Goal: Navigation & Orientation: Understand site structure

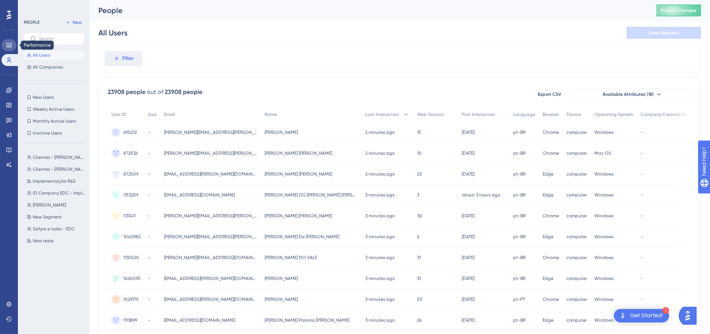
click at [7, 46] on icon at bounding box center [9, 45] width 6 height 6
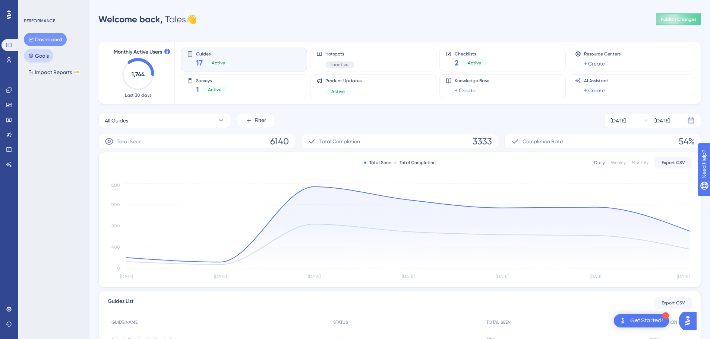
click at [48, 58] on button "Goals" at bounding box center [38, 55] width 29 height 13
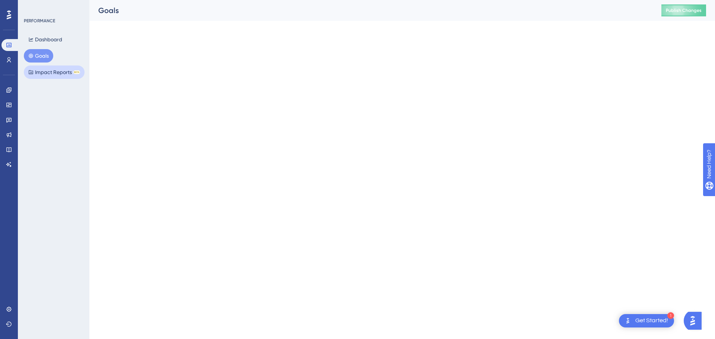
click at [51, 75] on button "Impact Reports BETA" at bounding box center [54, 72] width 61 height 13
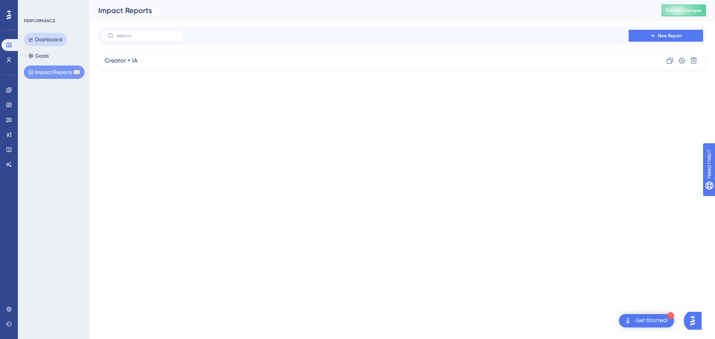
click at [51, 38] on button "Dashboard" at bounding box center [45, 39] width 43 height 13
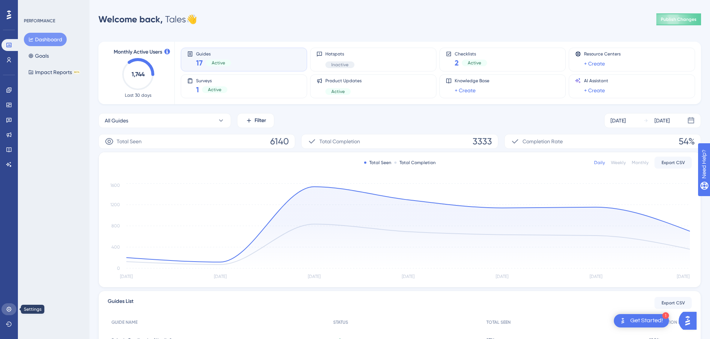
click at [9, 305] on link at bounding box center [8, 310] width 15 height 12
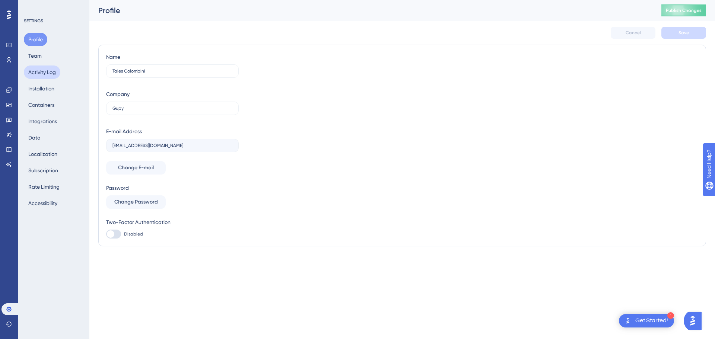
click at [52, 77] on button "Activity Log" at bounding box center [42, 72] width 37 height 13
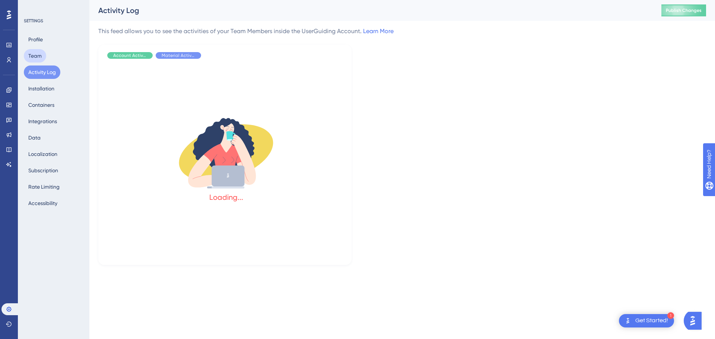
drag, startPoint x: 34, startPoint y: 61, endPoint x: 61, endPoint y: 110, distance: 55.9
click at [34, 61] on button "Team" at bounding box center [35, 55] width 22 height 13
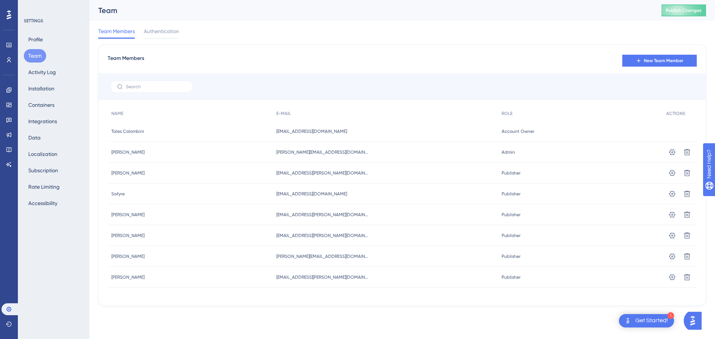
click at [56, 214] on div "SETTINGS Profile Team Activity Log Installation Containers Integrations Data Lo…" at bounding box center [54, 169] width 72 height 339
click at [4, 91] on link at bounding box center [8, 90] width 15 height 12
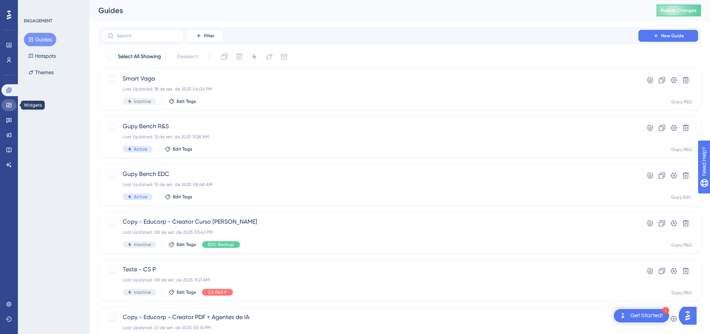
click at [6, 108] on link at bounding box center [8, 105] width 15 height 12
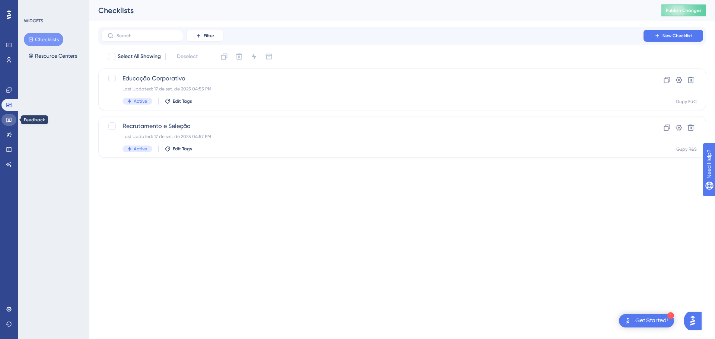
click at [6, 123] on link at bounding box center [8, 120] width 15 height 12
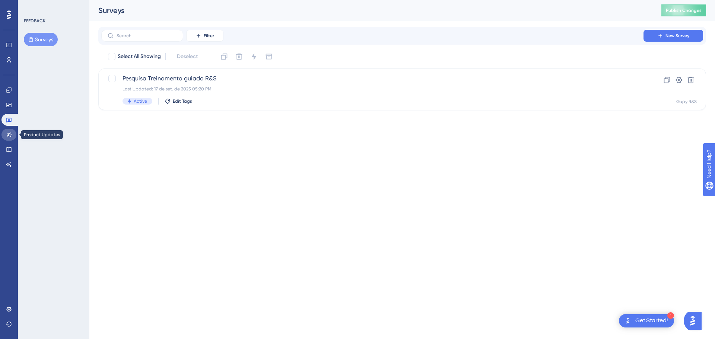
click at [13, 138] on link at bounding box center [8, 135] width 15 height 12
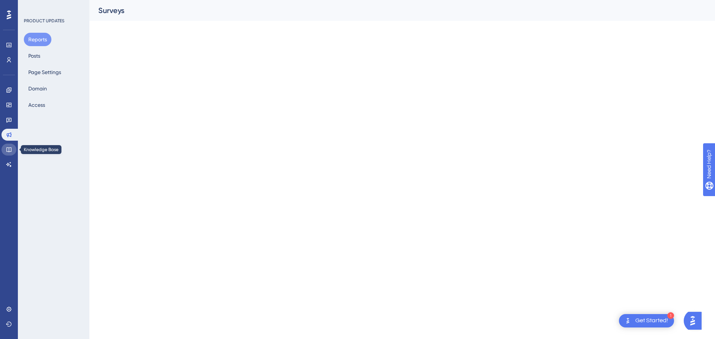
click at [16, 152] on link at bounding box center [8, 150] width 15 height 12
drag, startPoint x: 17, startPoint y: 164, endPoint x: 14, endPoint y: 155, distance: 9.4
click at [16, 164] on div "Performance Users Engagement Widgets Feedback Product Updates Knowledge Base AI…" at bounding box center [9, 169] width 18 height 339
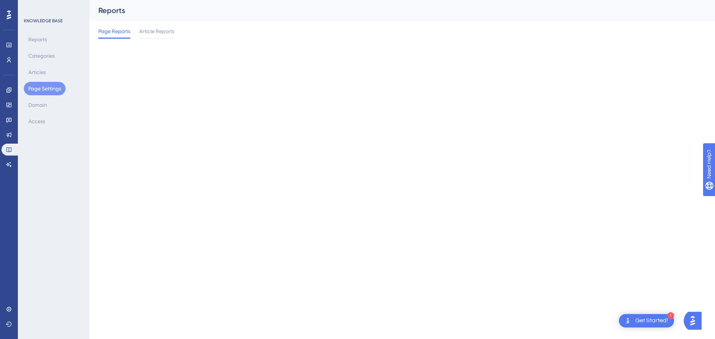
click at [12, 96] on div "Engagement Widgets Feedback Product Updates Knowledge Base AI Assistant" at bounding box center [8, 127] width 15 height 86
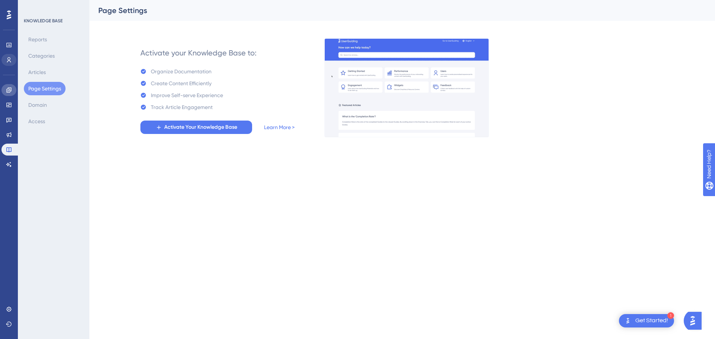
click at [8, 85] on link at bounding box center [8, 90] width 15 height 12
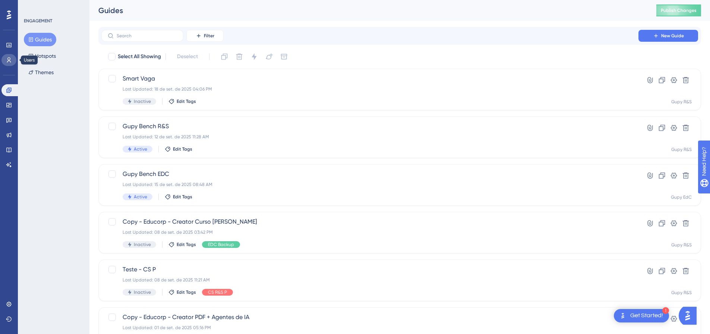
click at [8, 56] on link at bounding box center [8, 60] width 15 height 12
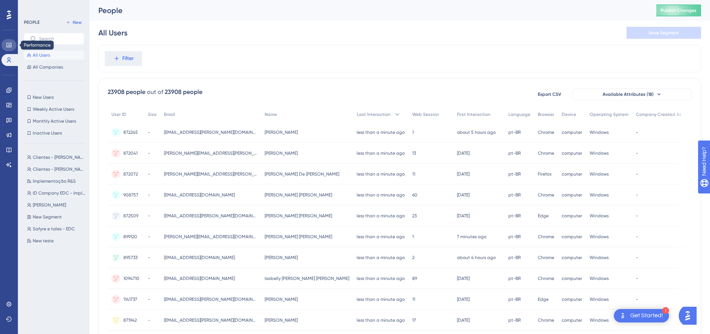
click at [6, 44] on icon at bounding box center [9, 45] width 6 height 6
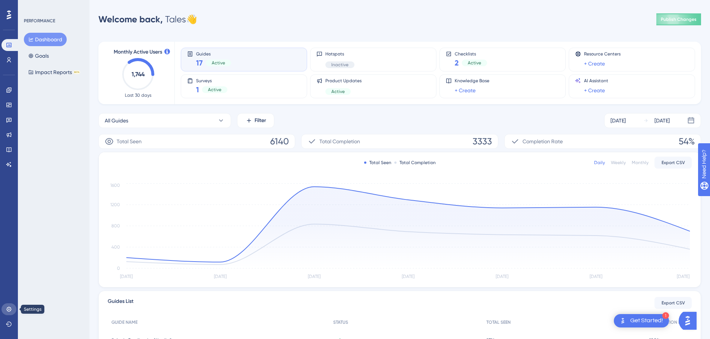
click at [6, 313] on link at bounding box center [8, 310] width 15 height 12
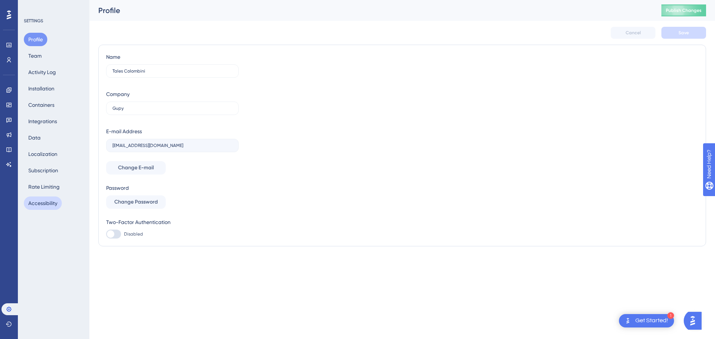
click at [48, 203] on button "Accessibility" at bounding box center [43, 203] width 38 height 13
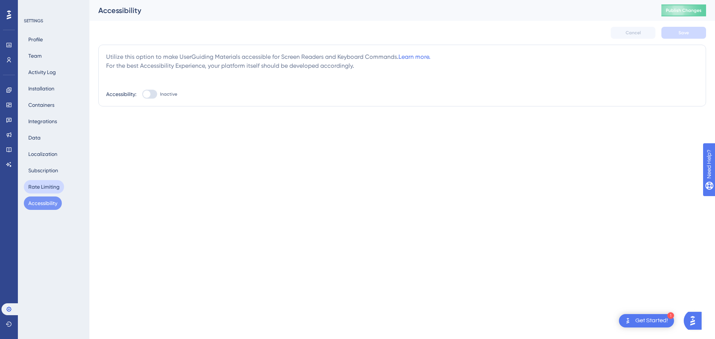
click at [52, 189] on button "Rate Limiting" at bounding box center [44, 186] width 40 height 13
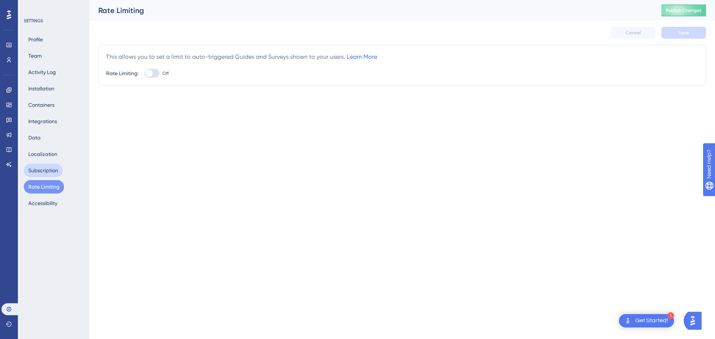
click at [52, 170] on button "Subscription" at bounding box center [43, 170] width 39 height 13
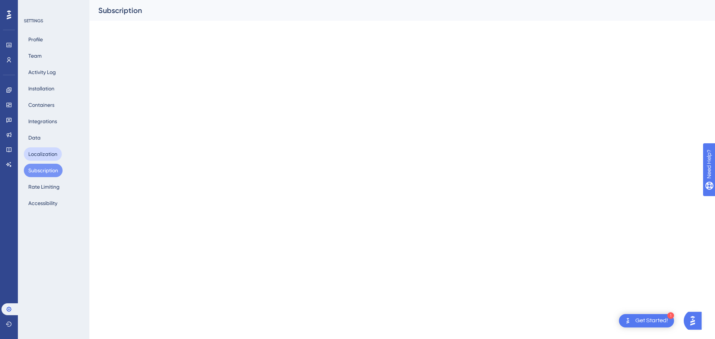
click at [49, 155] on button "Localization" at bounding box center [43, 154] width 38 height 13
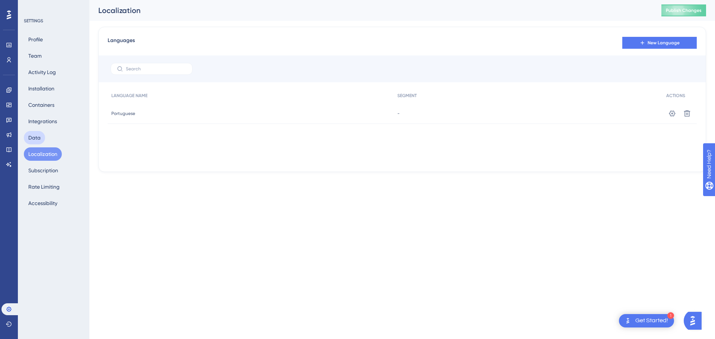
click at [43, 136] on button "Data" at bounding box center [34, 137] width 21 height 13
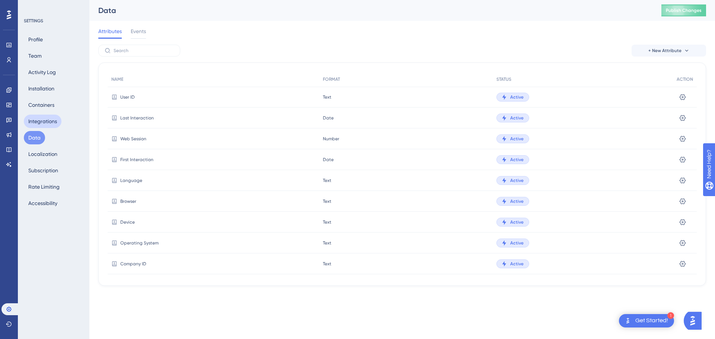
click at [42, 124] on button "Integrations" at bounding box center [43, 121] width 38 height 13
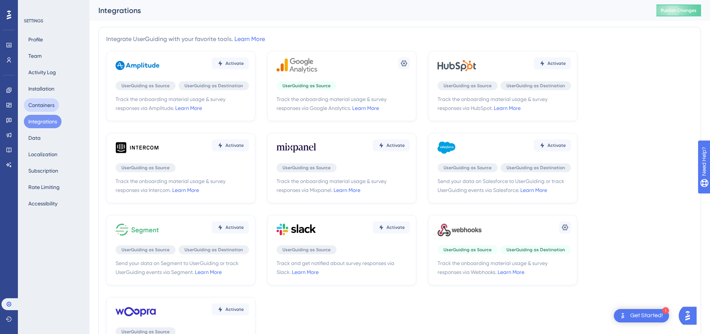
click at [45, 105] on button "Containers" at bounding box center [41, 104] width 35 height 13
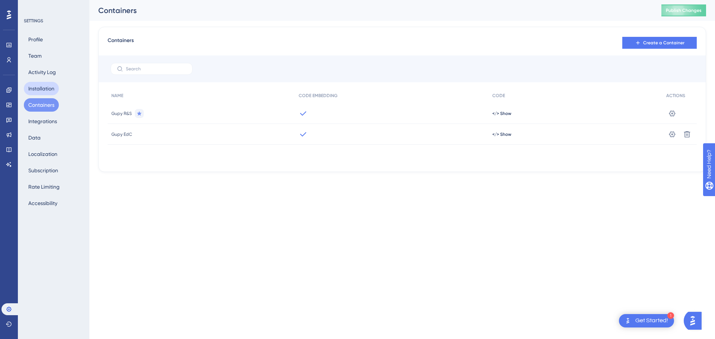
click at [41, 85] on button "Installation" at bounding box center [41, 88] width 35 height 13
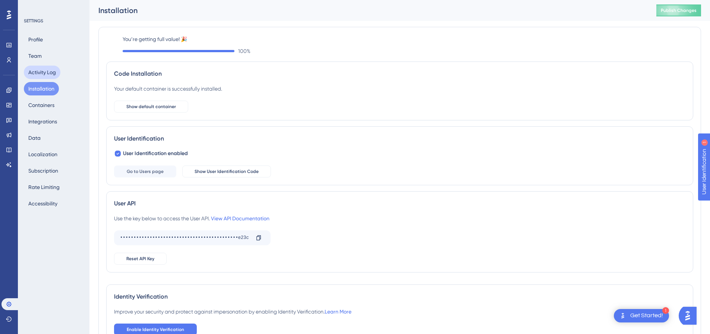
click at [38, 69] on button "Activity Log" at bounding box center [42, 72] width 37 height 13
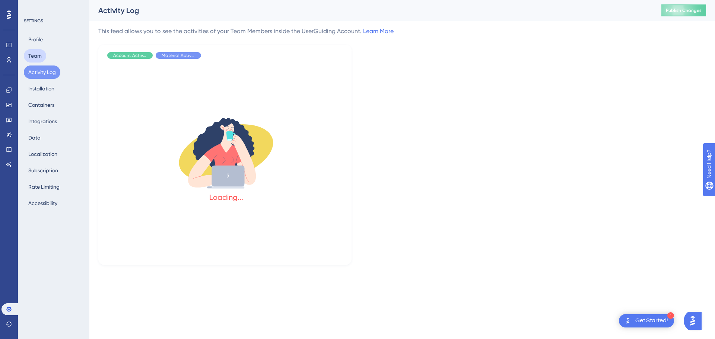
click at [30, 58] on button "Team" at bounding box center [35, 55] width 22 height 13
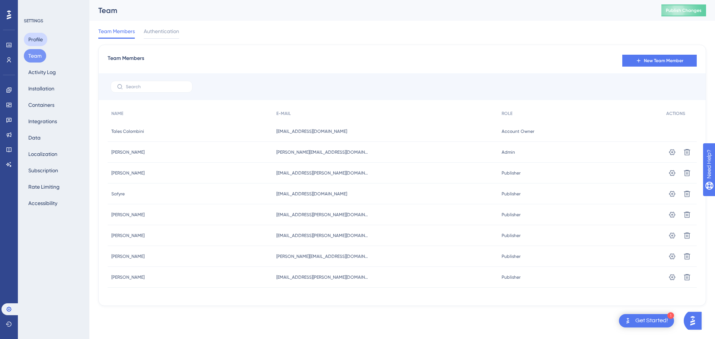
click at [42, 38] on button "Profile" at bounding box center [35, 39] width 23 height 13
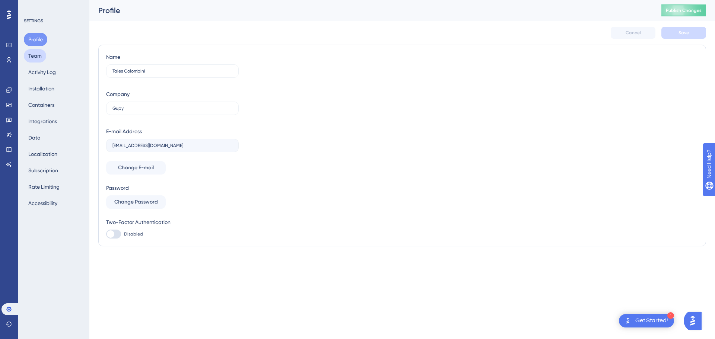
click at [37, 61] on button "Team" at bounding box center [35, 55] width 22 height 13
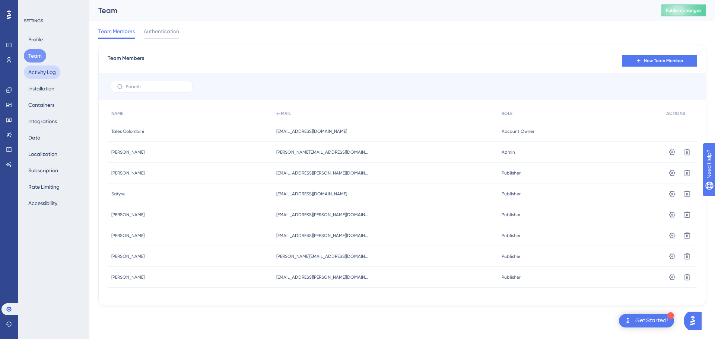
drag, startPoint x: 47, startPoint y: 74, endPoint x: 45, endPoint y: 66, distance: 8.0
click at [46, 74] on button "Activity Log" at bounding box center [42, 72] width 37 height 13
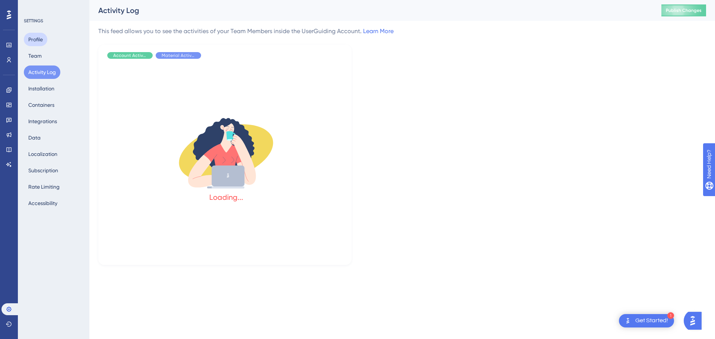
click at [38, 43] on button "Profile" at bounding box center [35, 39] width 23 height 13
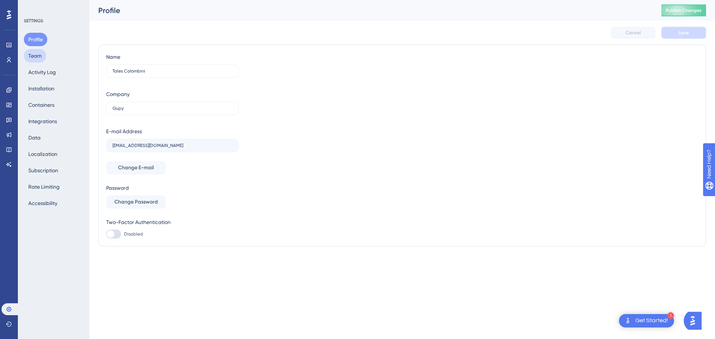
click at [38, 62] on button "Team" at bounding box center [35, 55] width 22 height 13
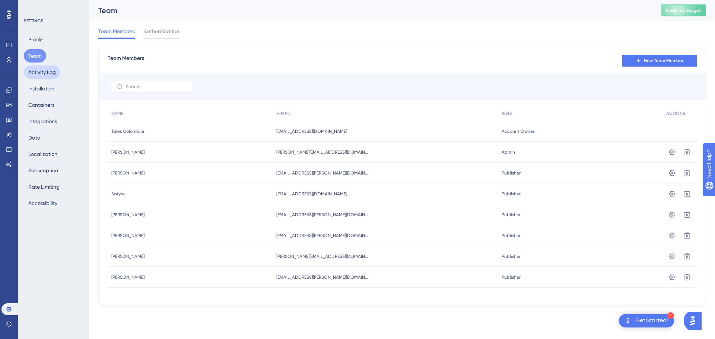
click at [44, 70] on button "Activity Log" at bounding box center [42, 72] width 37 height 13
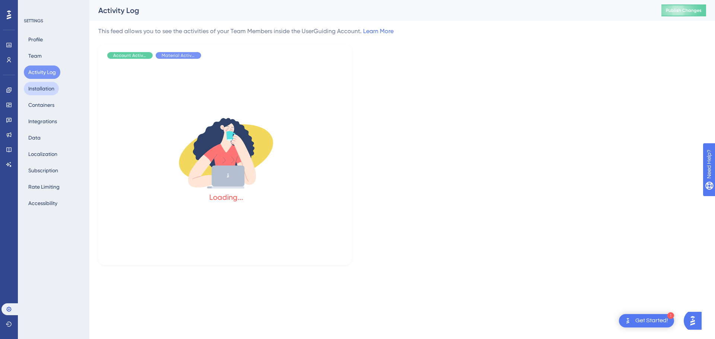
click at [47, 84] on button "Installation" at bounding box center [41, 88] width 35 height 13
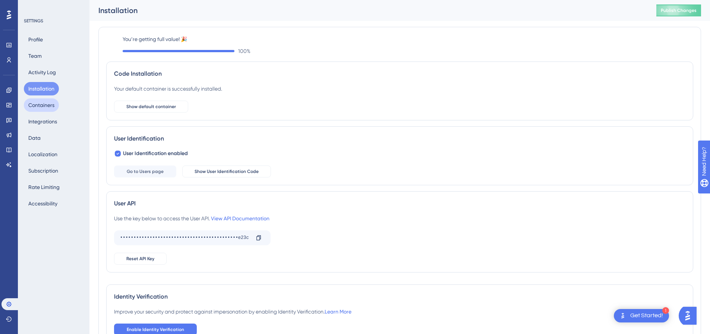
click at [46, 104] on button "Containers" at bounding box center [41, 104] width 35 height 13
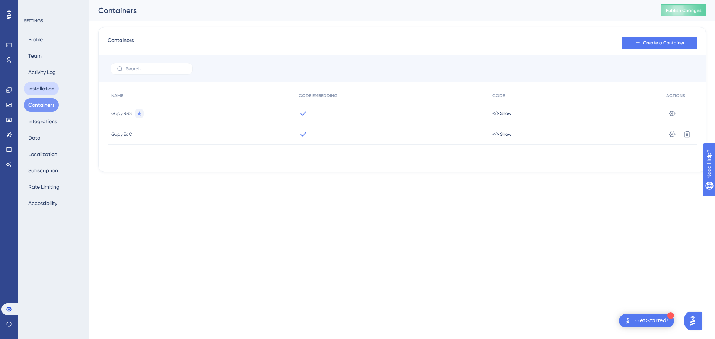
click at [43, 89] on button "Installation" at bounding box center [41, 88] width 35 height 13
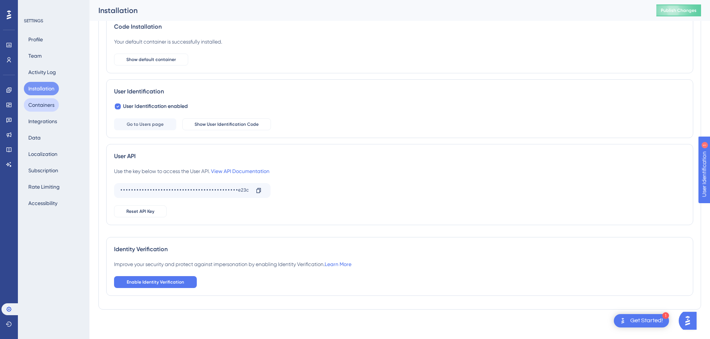
click at [37, 106] on button "Containers" at bounding box center [41, 104] width 35 height 13
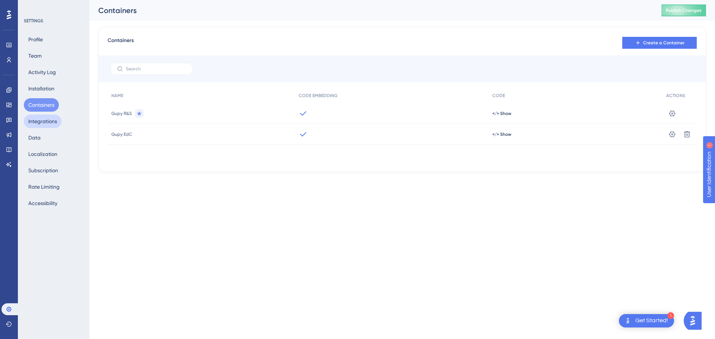
click at [45, 126] on button "Integrations" at bounding box center [43, 121] width 38 height 13
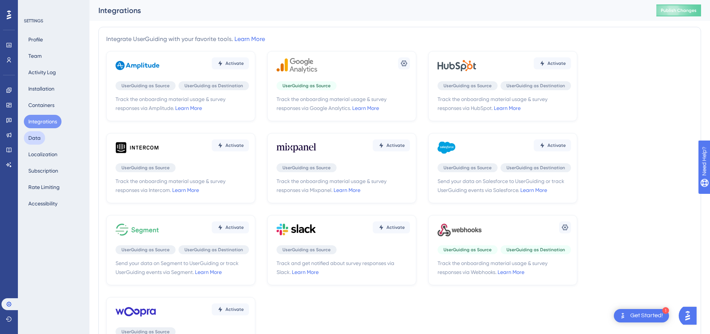
click at [35, 141] on button "Data" at bounding box center [34, 137] width 21 height 13
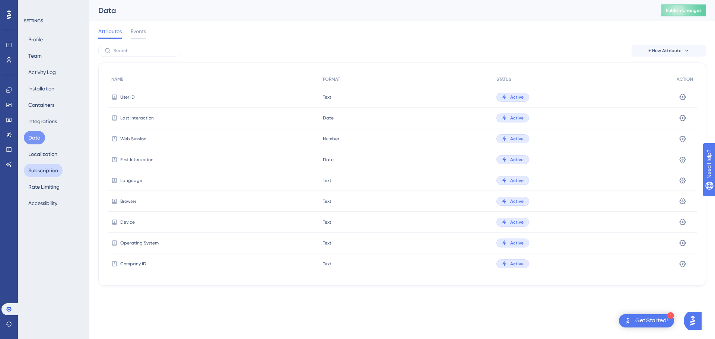
click at [28, 165] on button "Subscription" at bounding box center [43, 170] width 39 height 13
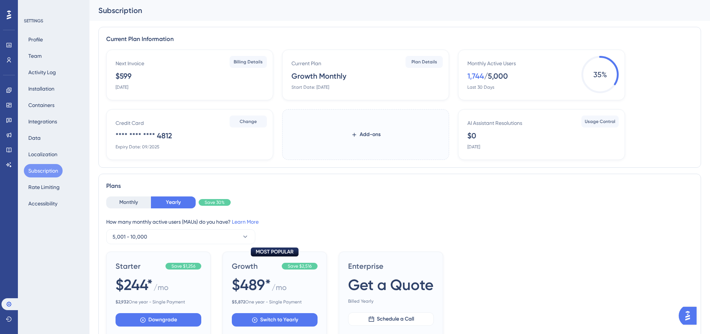
drag, startPoint x: 140, startPoint y: 76, endPoint x: 103, endPoint y: 82, distance: 37.0
click at [104, 82] on div "Current Plan Information Next Invoice $599 [DATE] Billing Details Current Plan …" at bounding box center [399, 97] width 602 height 141
